Goal: Register for event/course

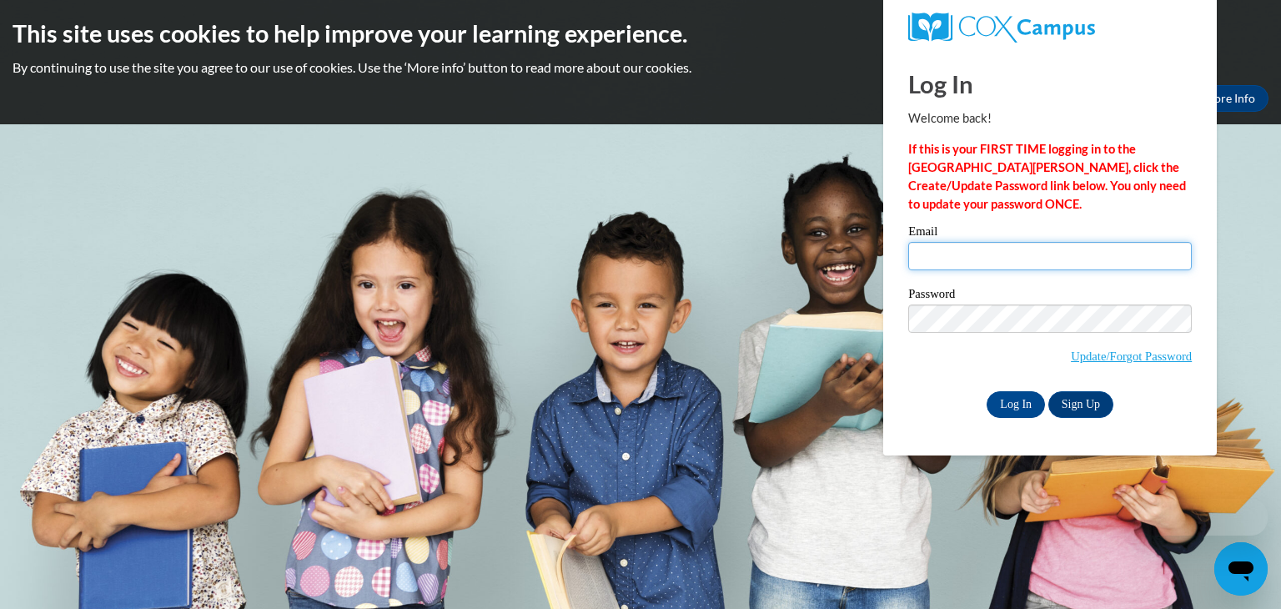
type input "[EMAIL_ADDRESS][DOMAIN_NAME]"
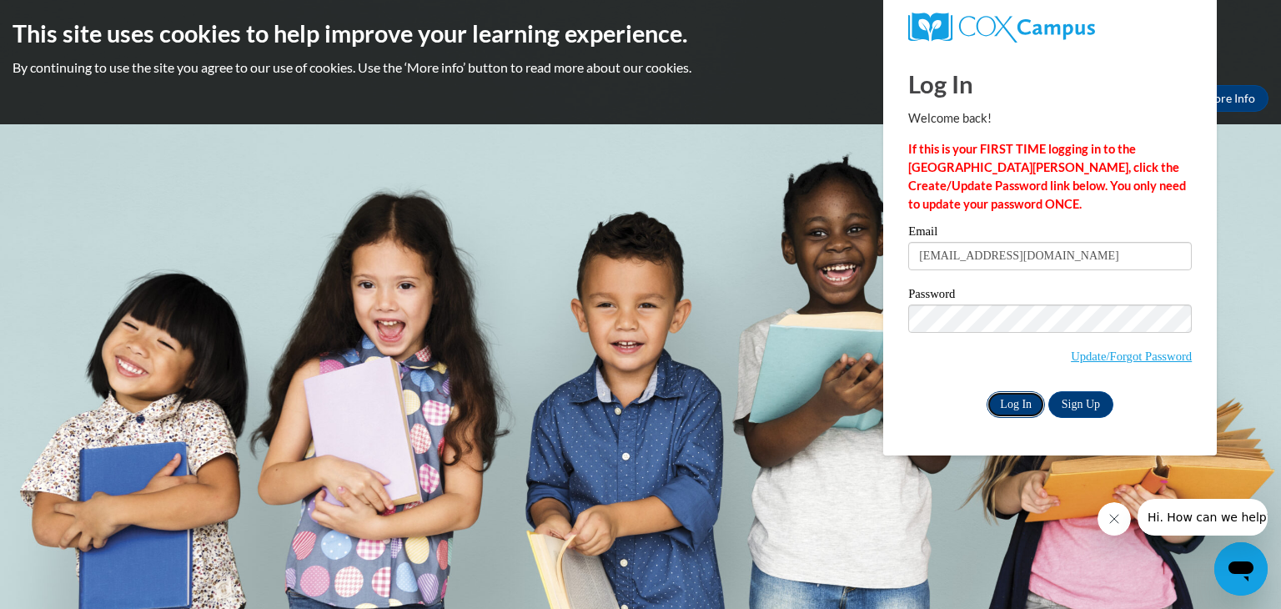
click at [1018, 403] on input "Log In" at bounding box center [1015, 404] width 58 height 27
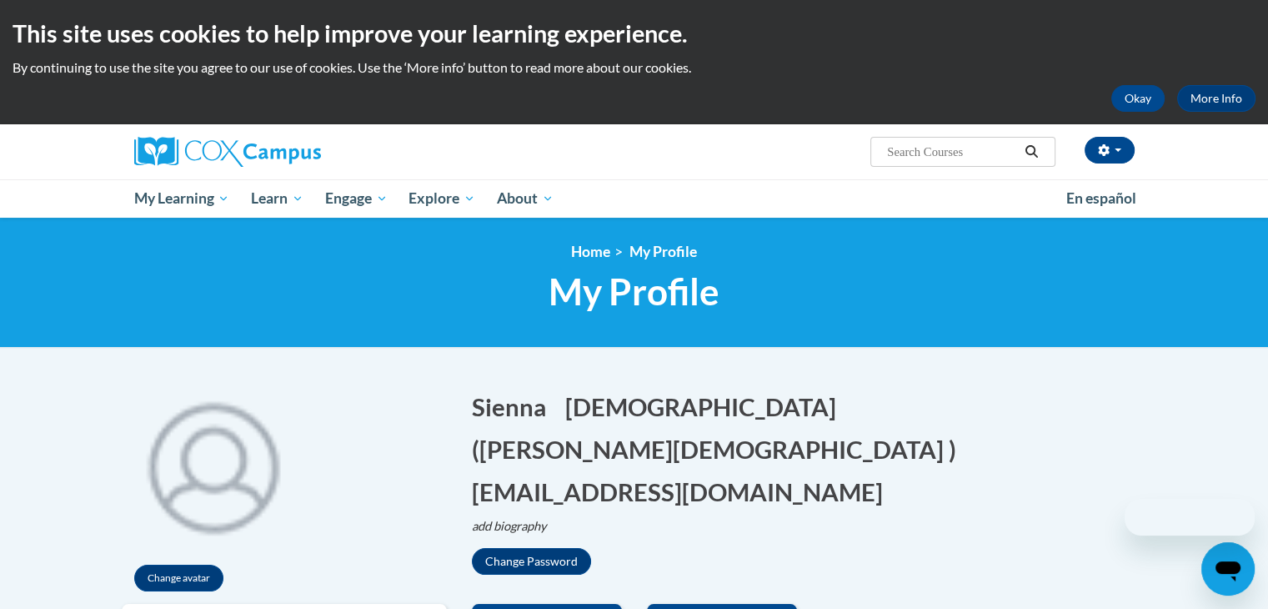
click at [924, 153] on input "Search..." at bounding box center [951, 152] width 133 height 20
type input "trauma informed practice"
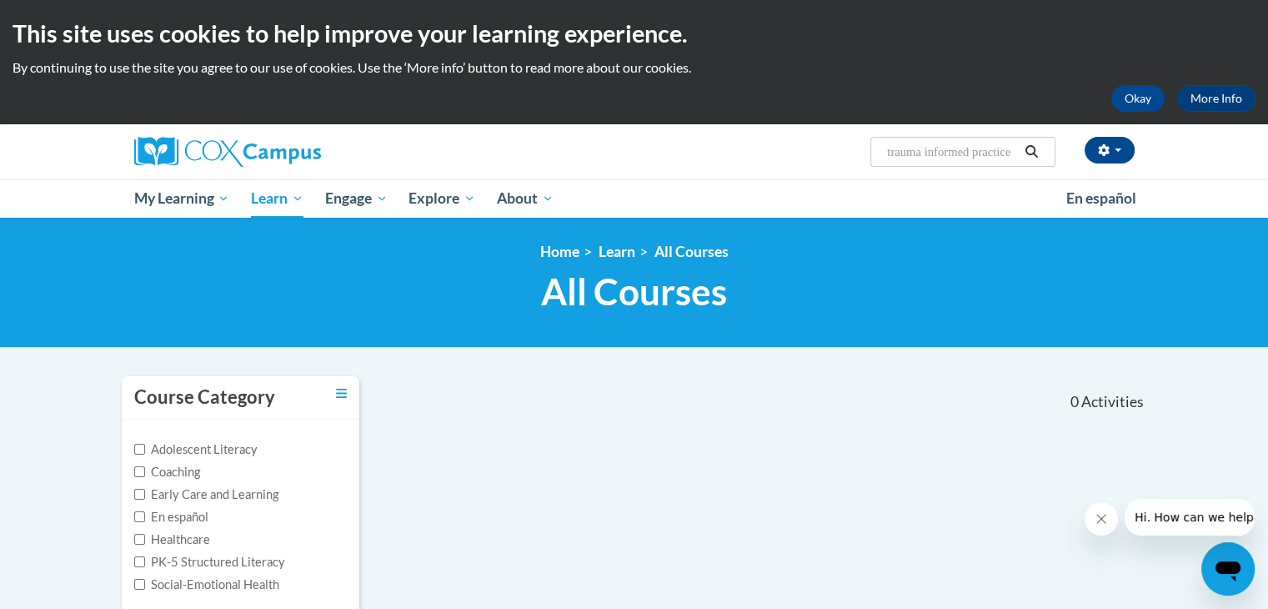
drag, startPoint x: 890, startPoint y: 18, endPoint x: 1219, endPoint y: 32, distance: 328.7
click at [1219, 32] on body "This site uses cookies to help improve your learning experience. By continuing …" at bounding box center [634, 505] width 1268 height 1011
type input "t"
type input "trauma"
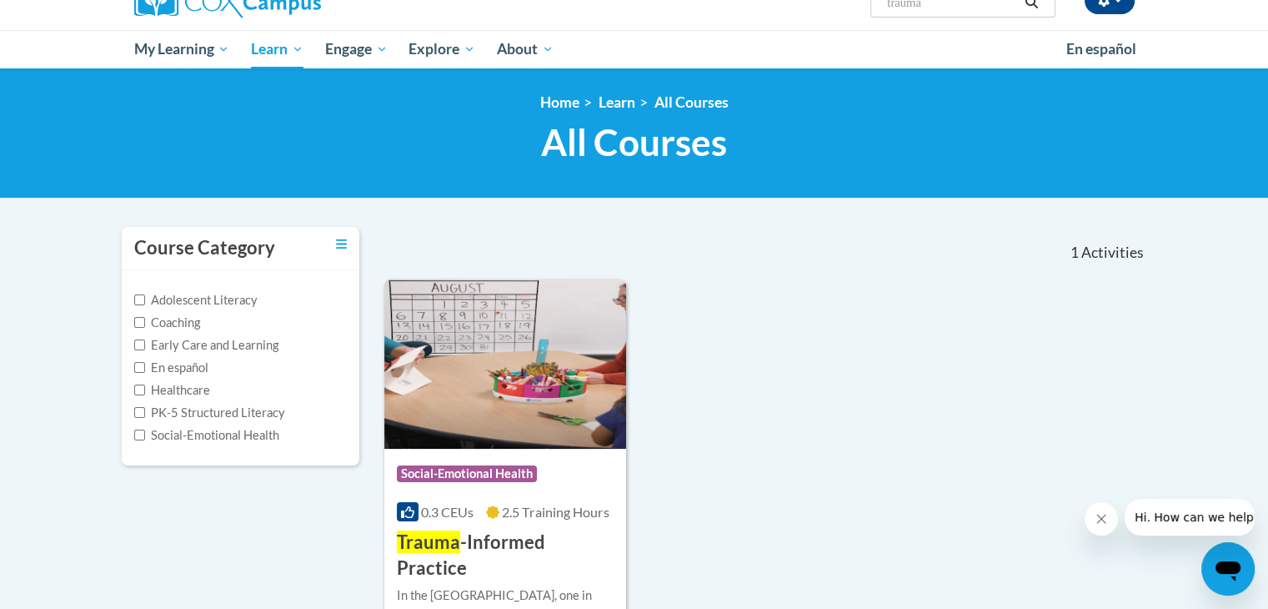
scroll to position [150, 0]
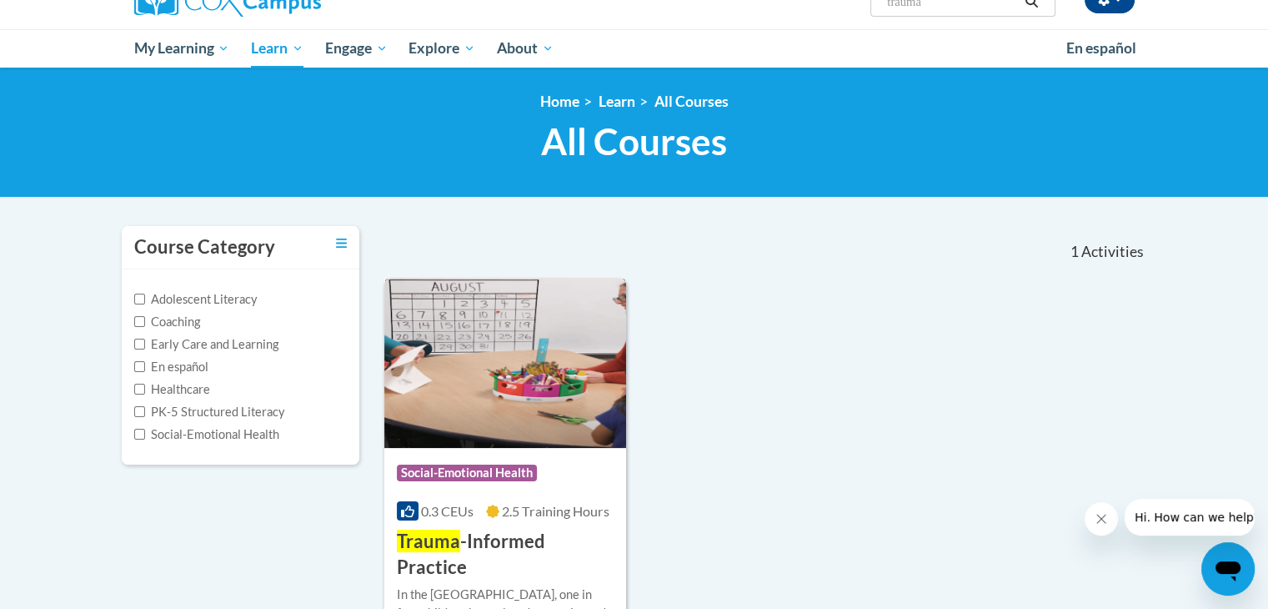
click at [551, 401] on img at bounding box center [505, 363] width 243 height 170
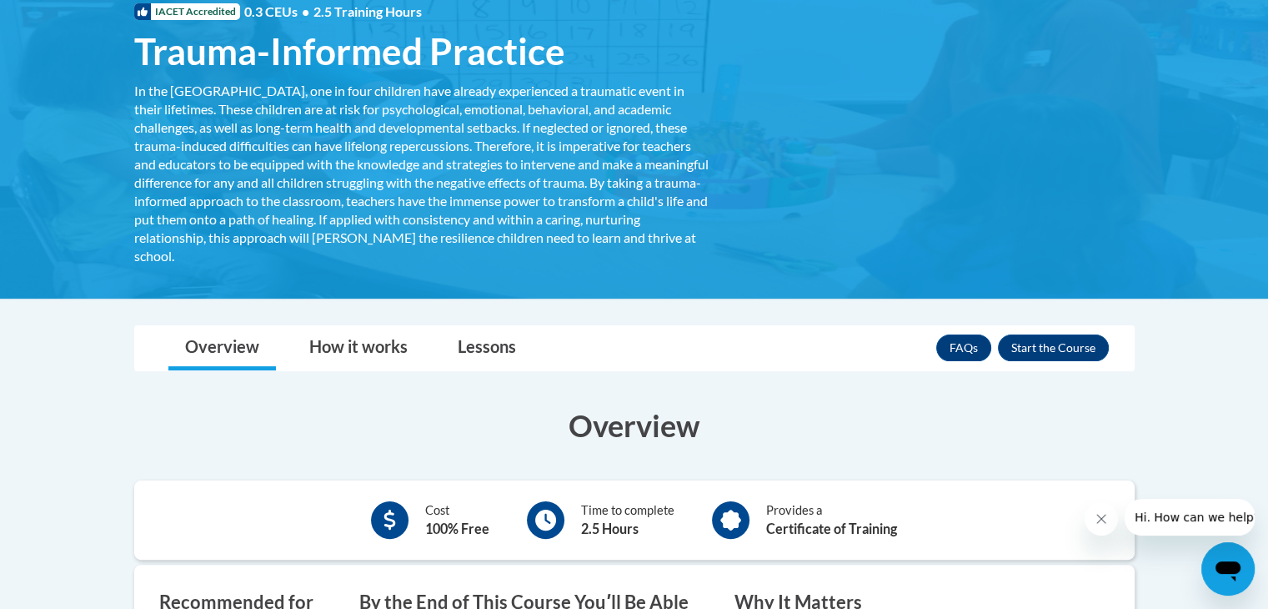
scroll to position [265, 0]
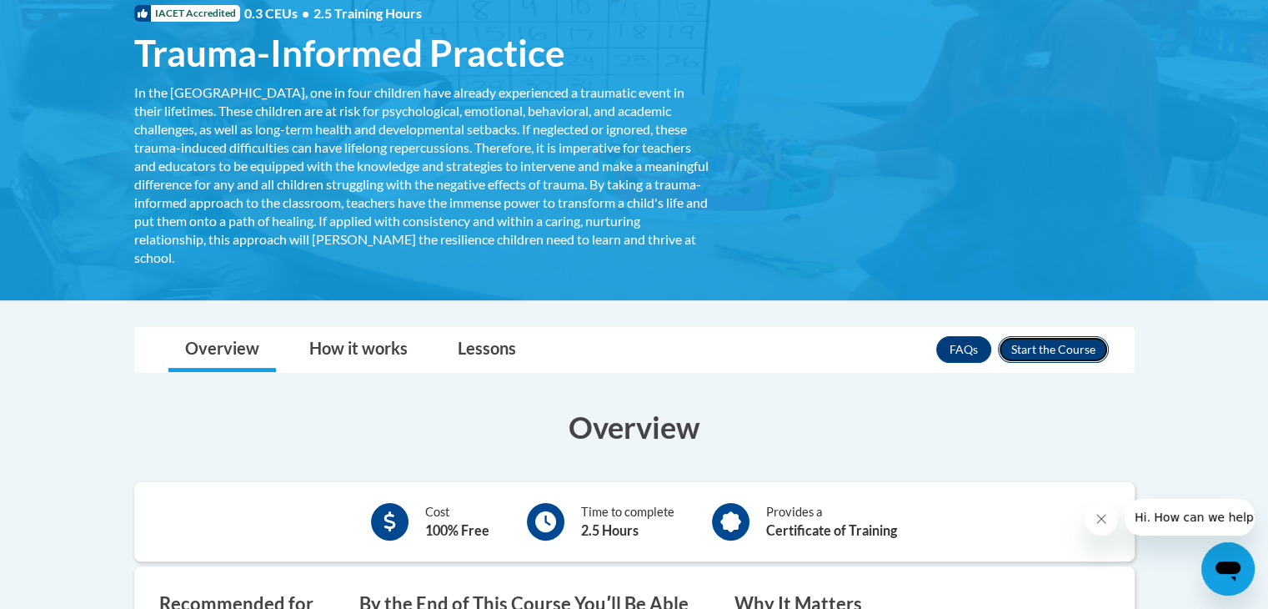
click at [1020, 354] on button "Enroll" at bounding box center [1053, 349] width 111 height 27
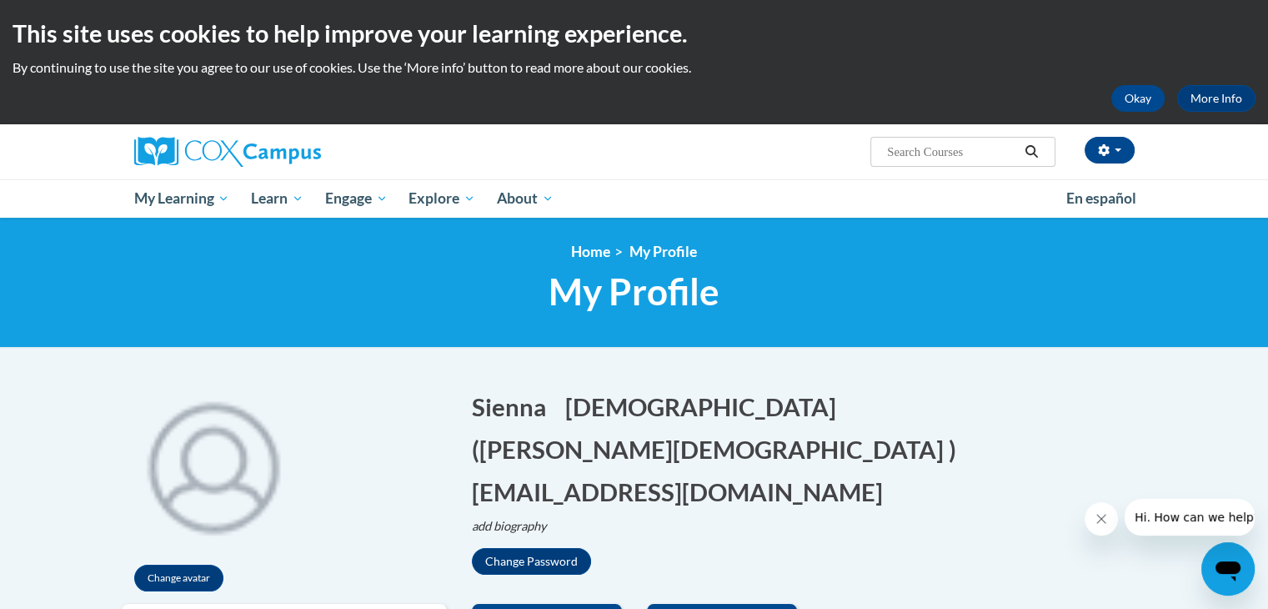
click at [933, 147] on input "Search..." at bounding box center [951, 152] width 133 height 20
type input "trauma"
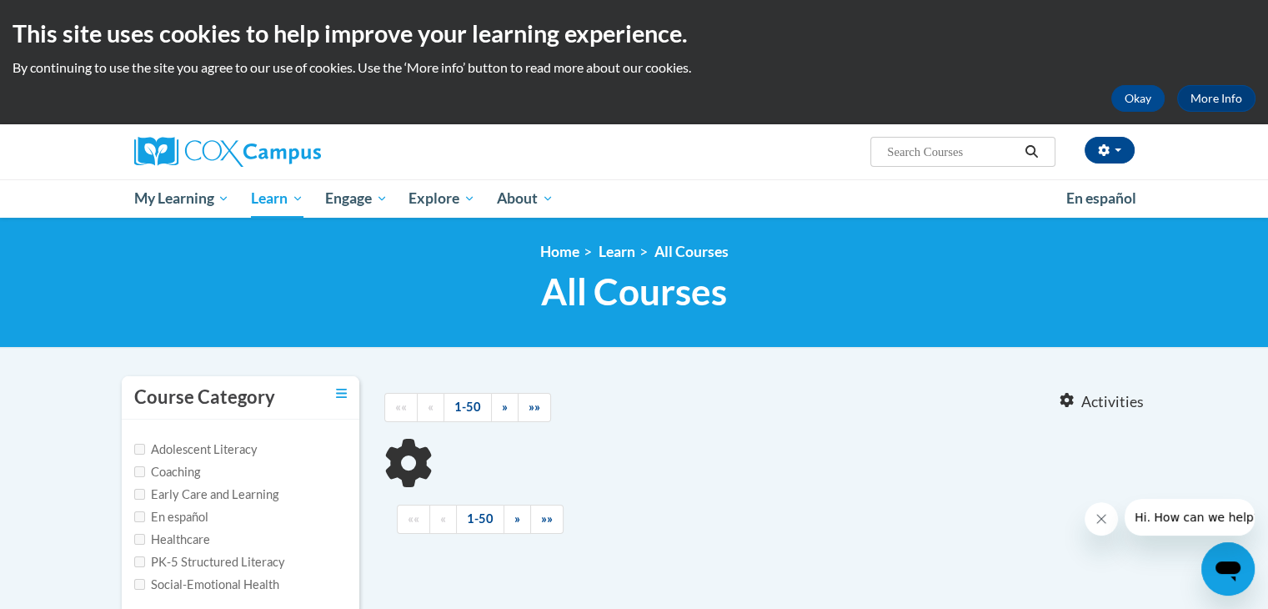
type input "trauma"
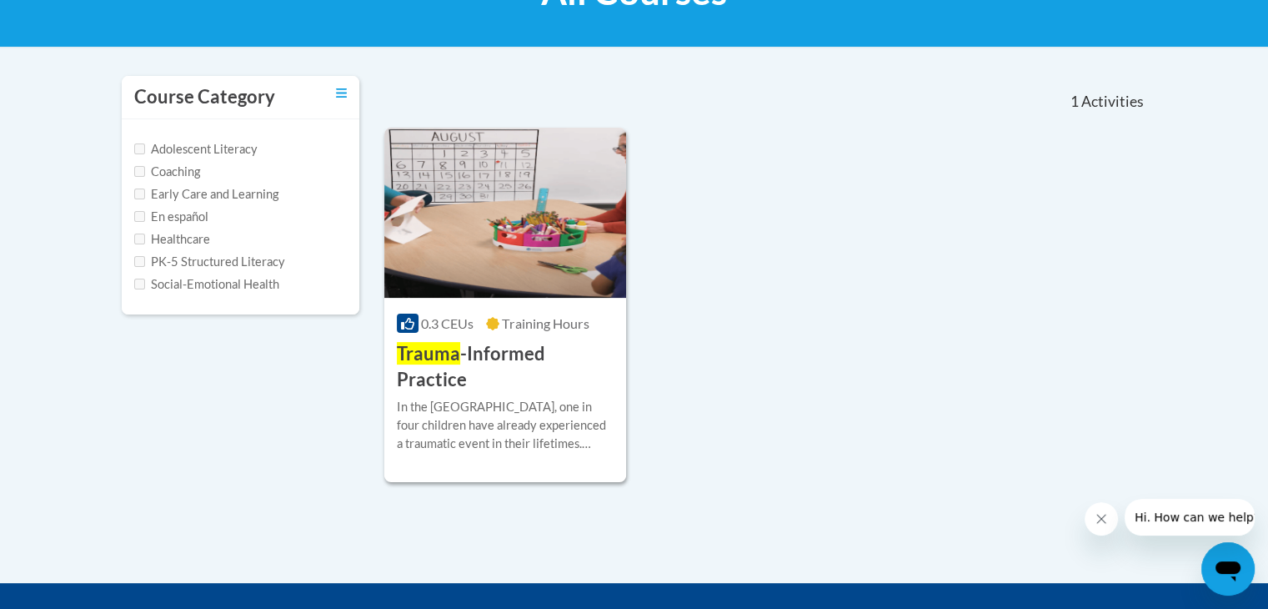
scroll to position [330, 0]
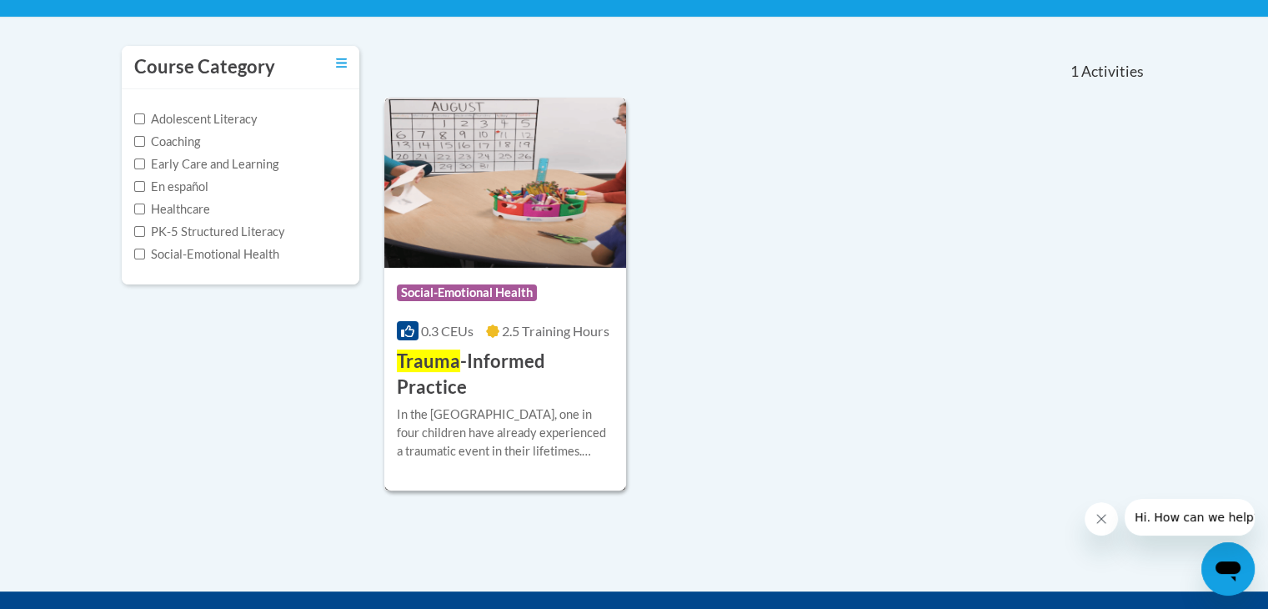
click at [491, 368] on h3 "Trauma -Informed Practice" at bounding box center [506, 374] width 218 height 52
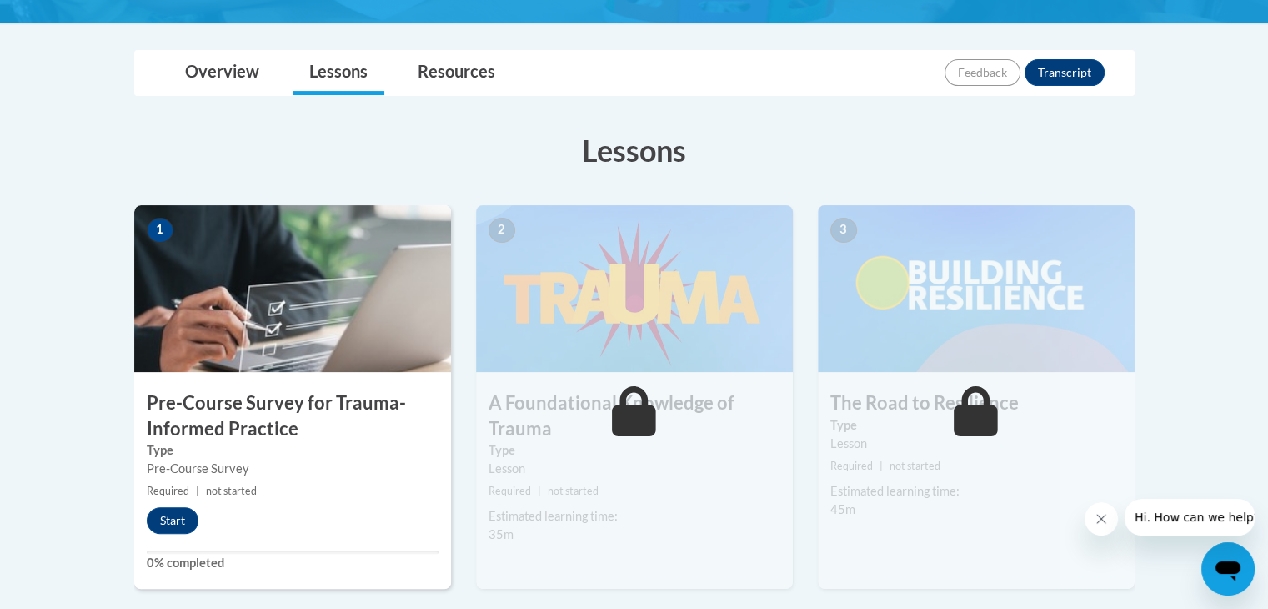
scroll to position [353, 0]
